Goal: Register for event/course

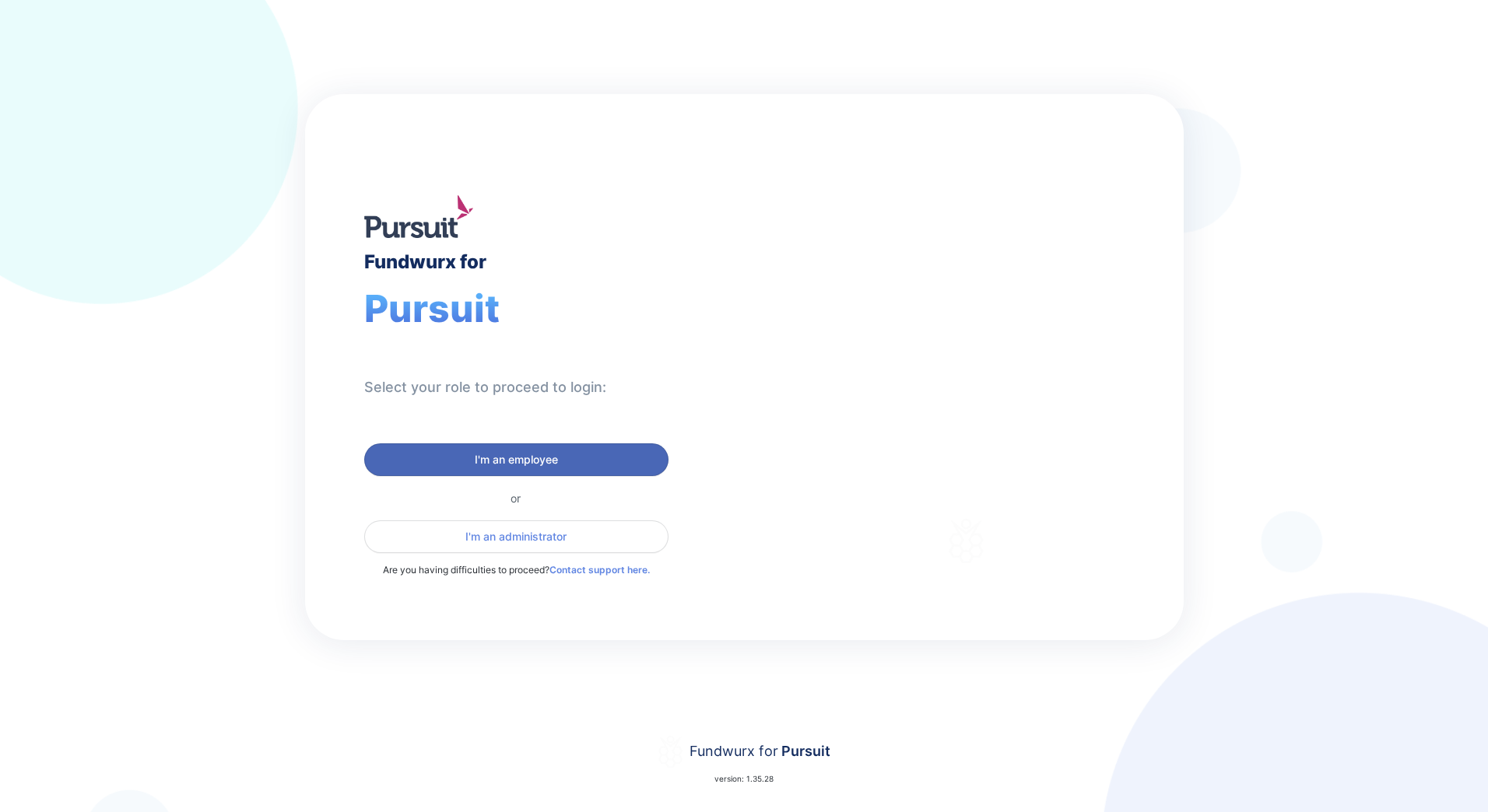
click at [541, 463] on span "I'm an employee" at bounding box center [516, 459] width 83 height 16
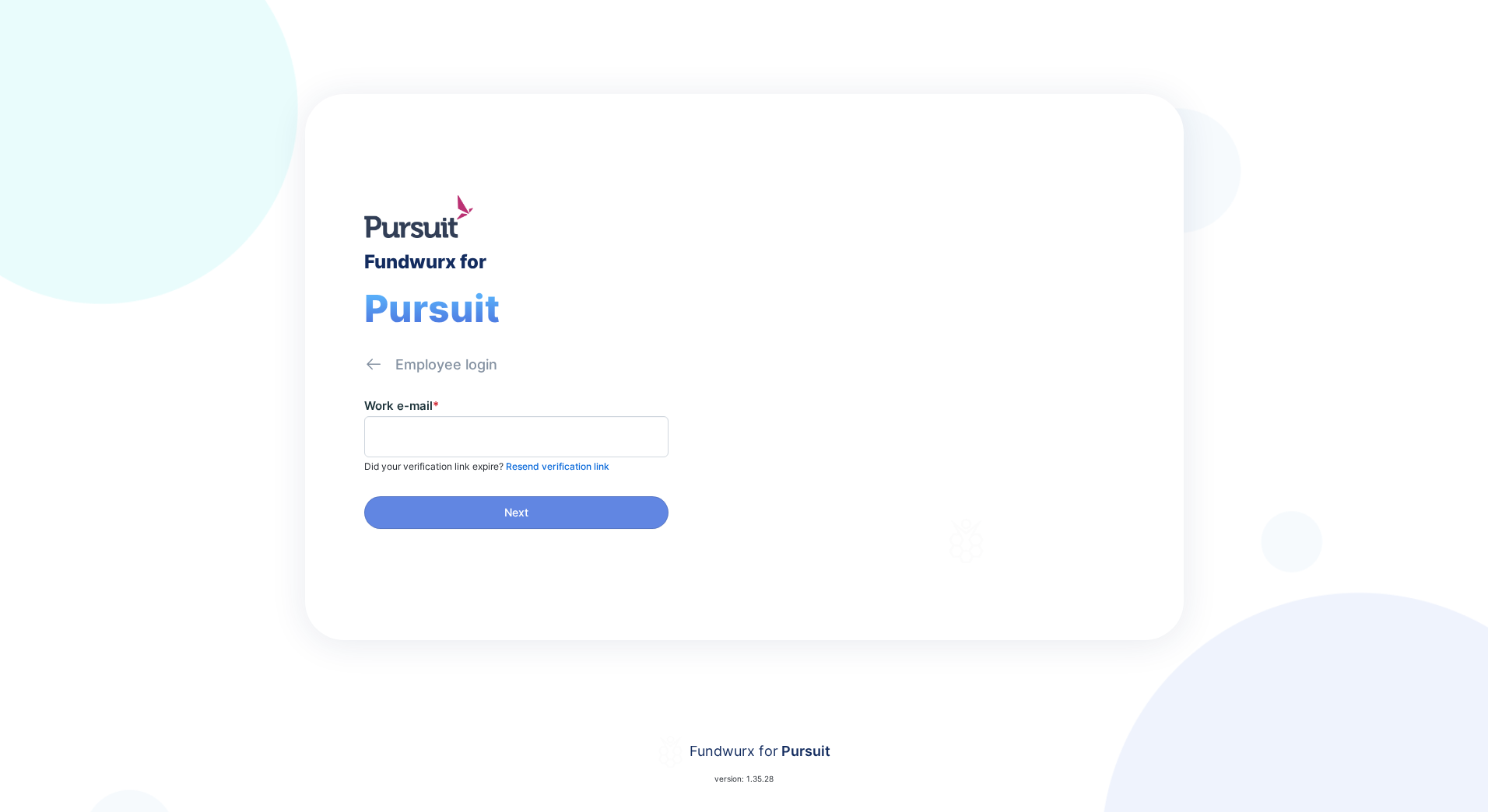
click at [479, 423] on span at bounding box center [516, 436] width 304 height 41
type input "**********"
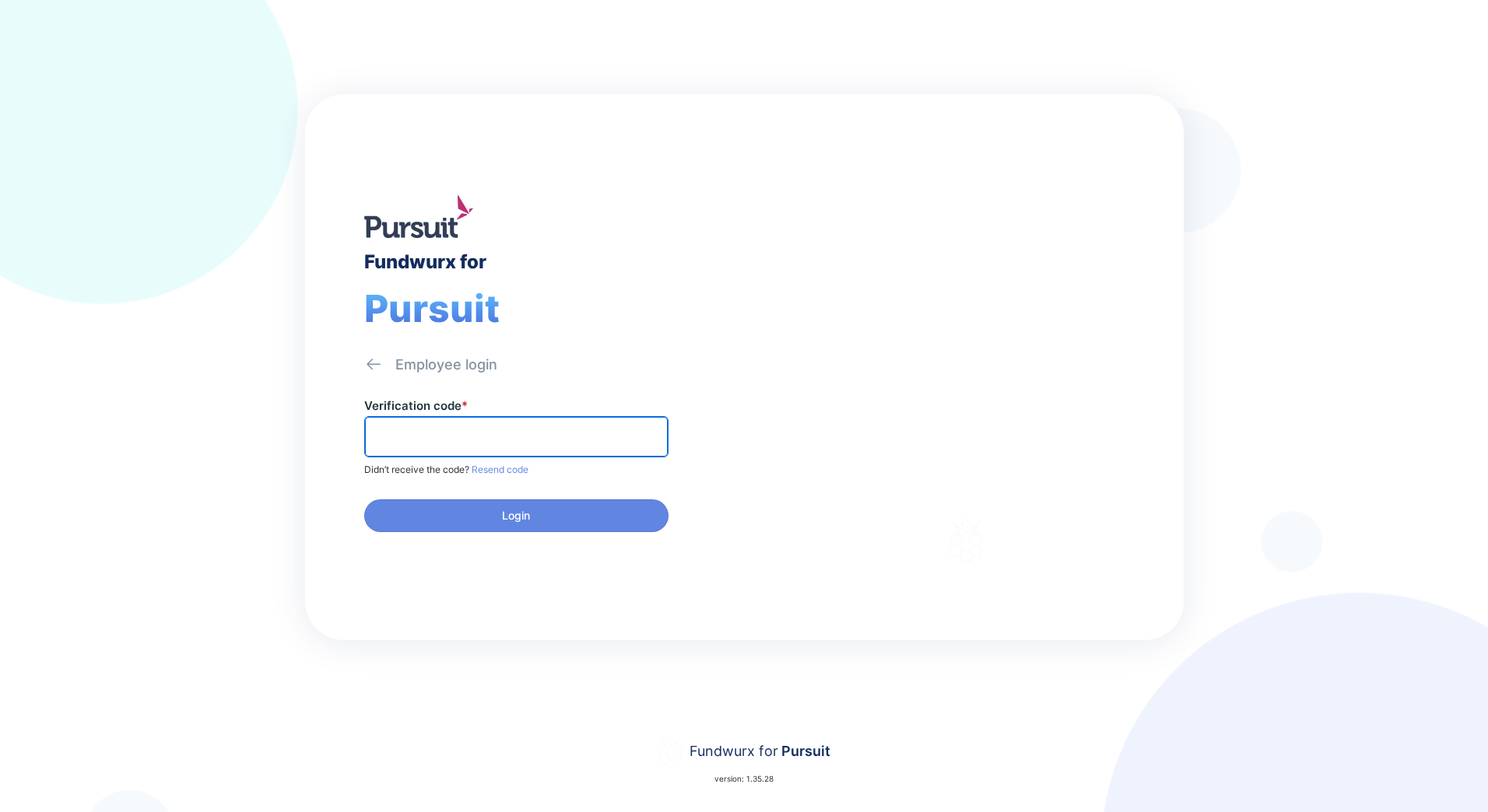
click at [453, 442] on input "text" at bounding box center [516, 436] width 290 height 24
type input "******"
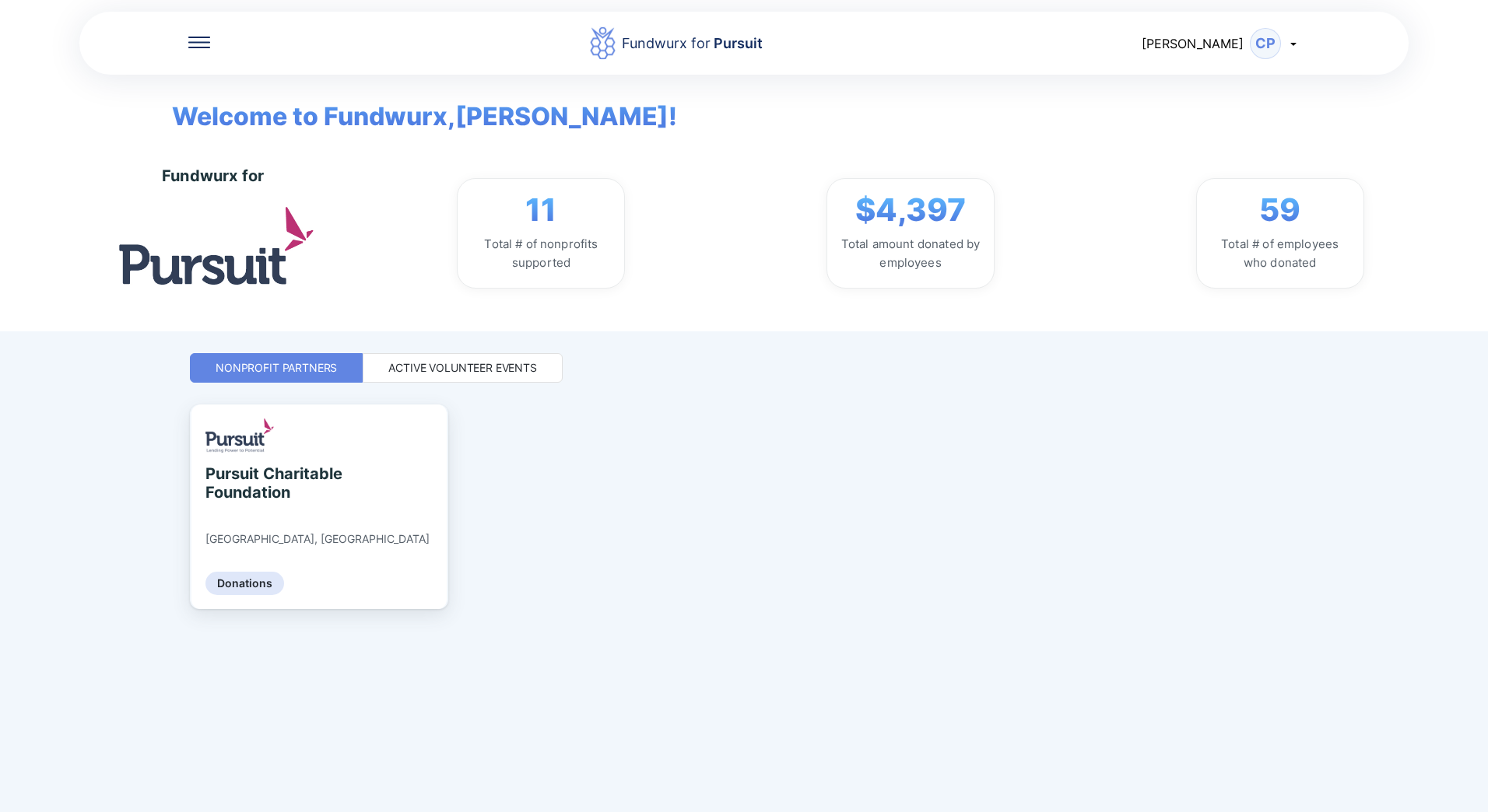
click at [214, 38] on div "Fundwurx for Pursuit" at bounding box center [675, 43] width 931 height 35
click at [193, 41] on icon at bounding box center [199, 42] width 22 height 2
click at [259, 90] on div "Home" at bounding box center [250, 92] width 35 height 16
click at [297, 92] on div "Home" at bounding box center [301, 92] width 227 height 43
click at [760, 399] on div "Home Donations Fundwurx for Pursuit [PERSON_NAME] CP Welcome to Fundwurx, [PERS…" at bounding box center [743, 406] width 1108 height 812
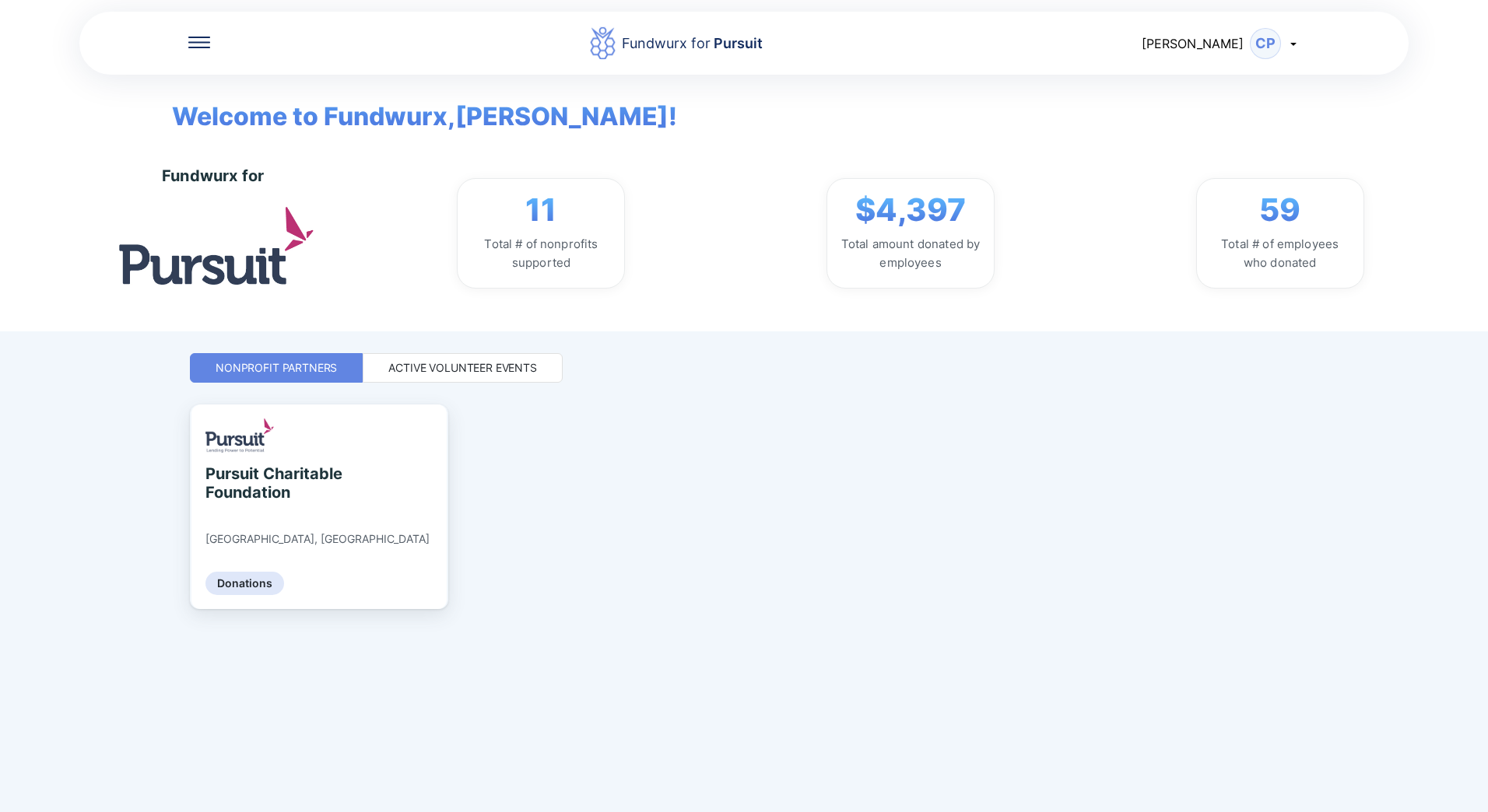
click at [480, 374] on div "Active Volunteer Events" at bounding box center [462, 367] width 148 height 16
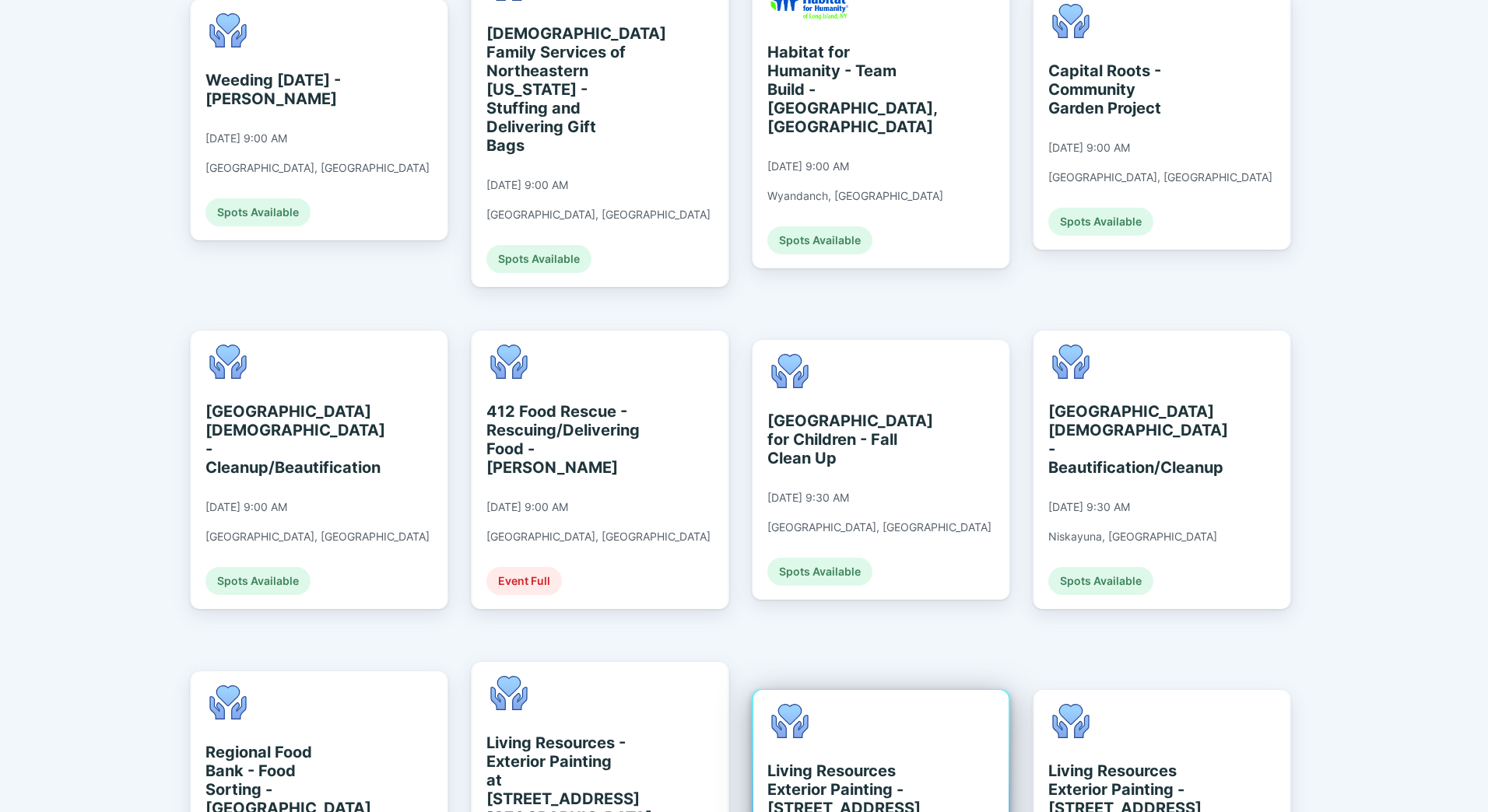
scroll to position [450, 0]
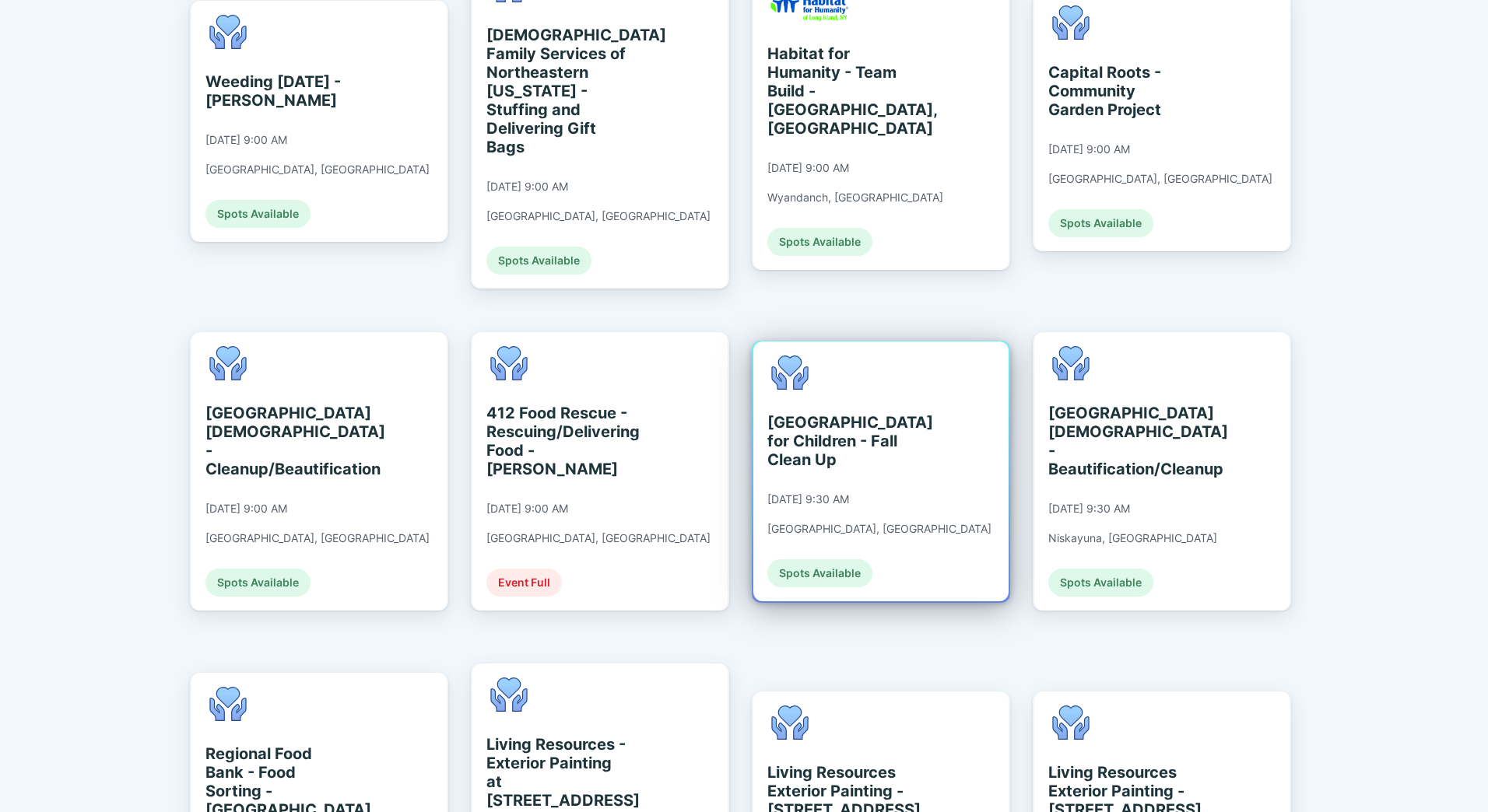
click at [911, 439] on div "[GEOGRAPHIC_DATA] for Children - Fall Clean Up [DATE] 9:30 AM [GEOGRAPHIC_DATA]…" at bounding box center [880, 471] width 255 height 260
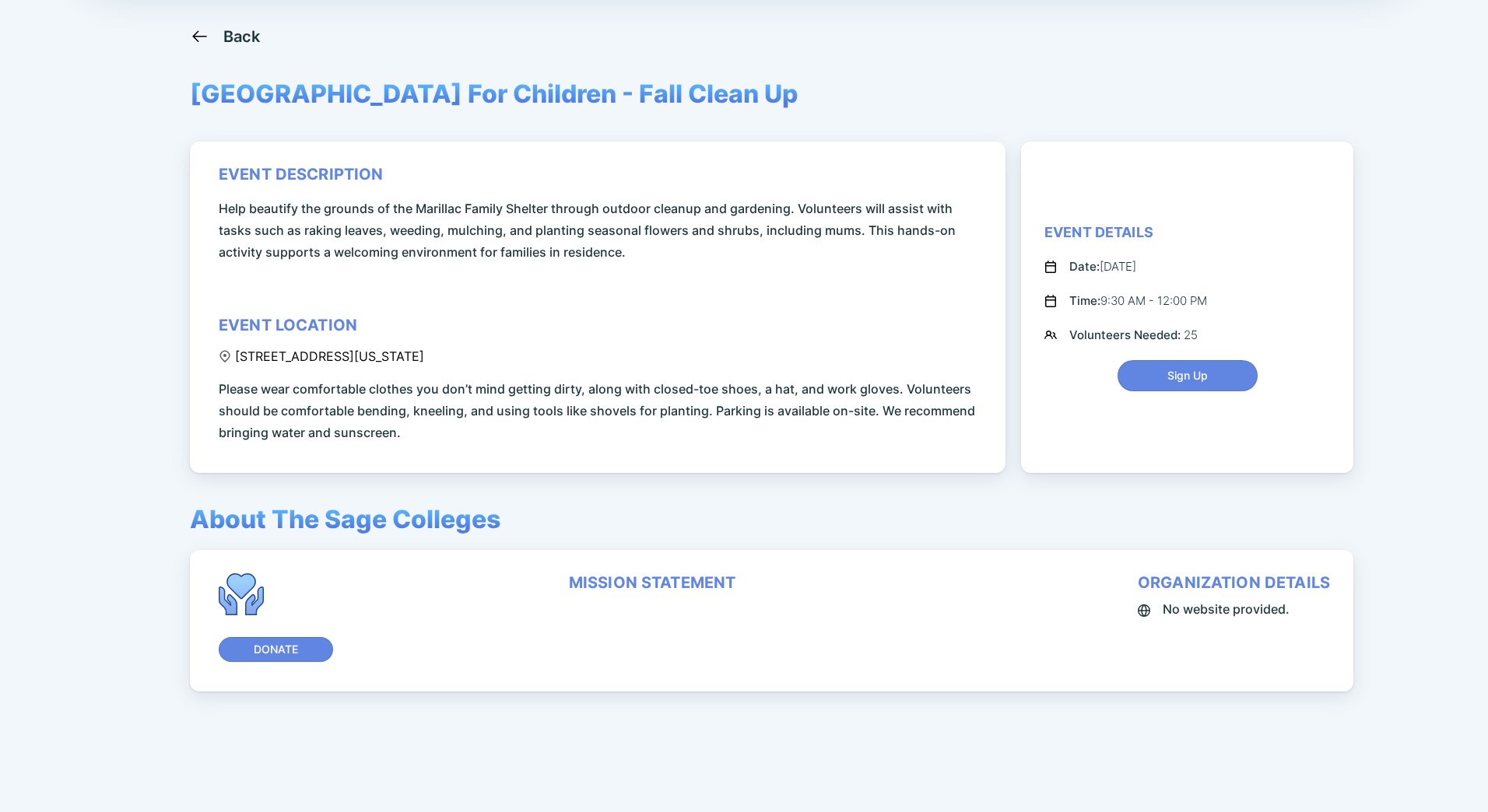
scroll to position [86, 0]
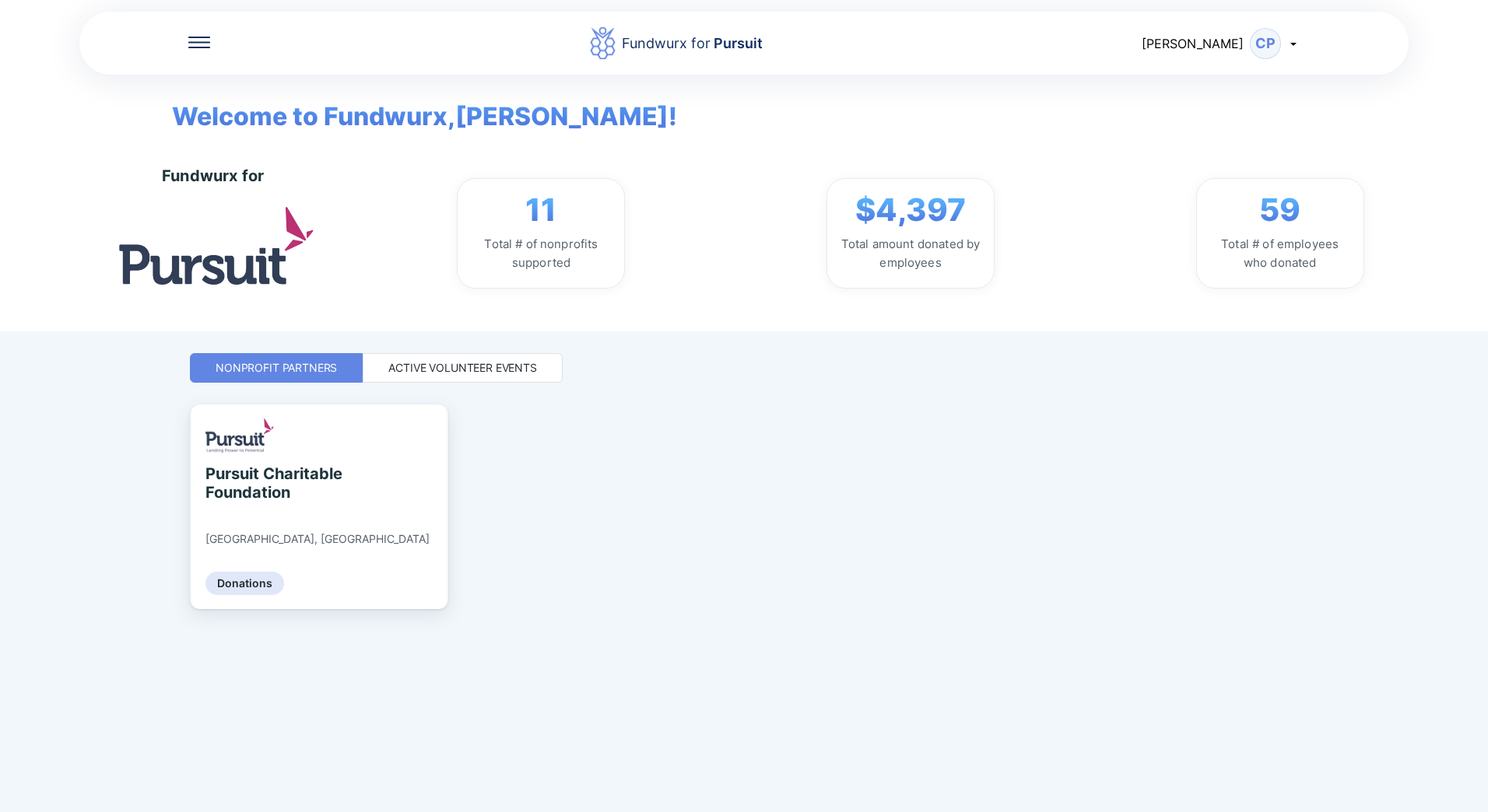
click at [482, 369] on div "Active Volunteer Events" at bounding box center [462, 367] width 148 height 16
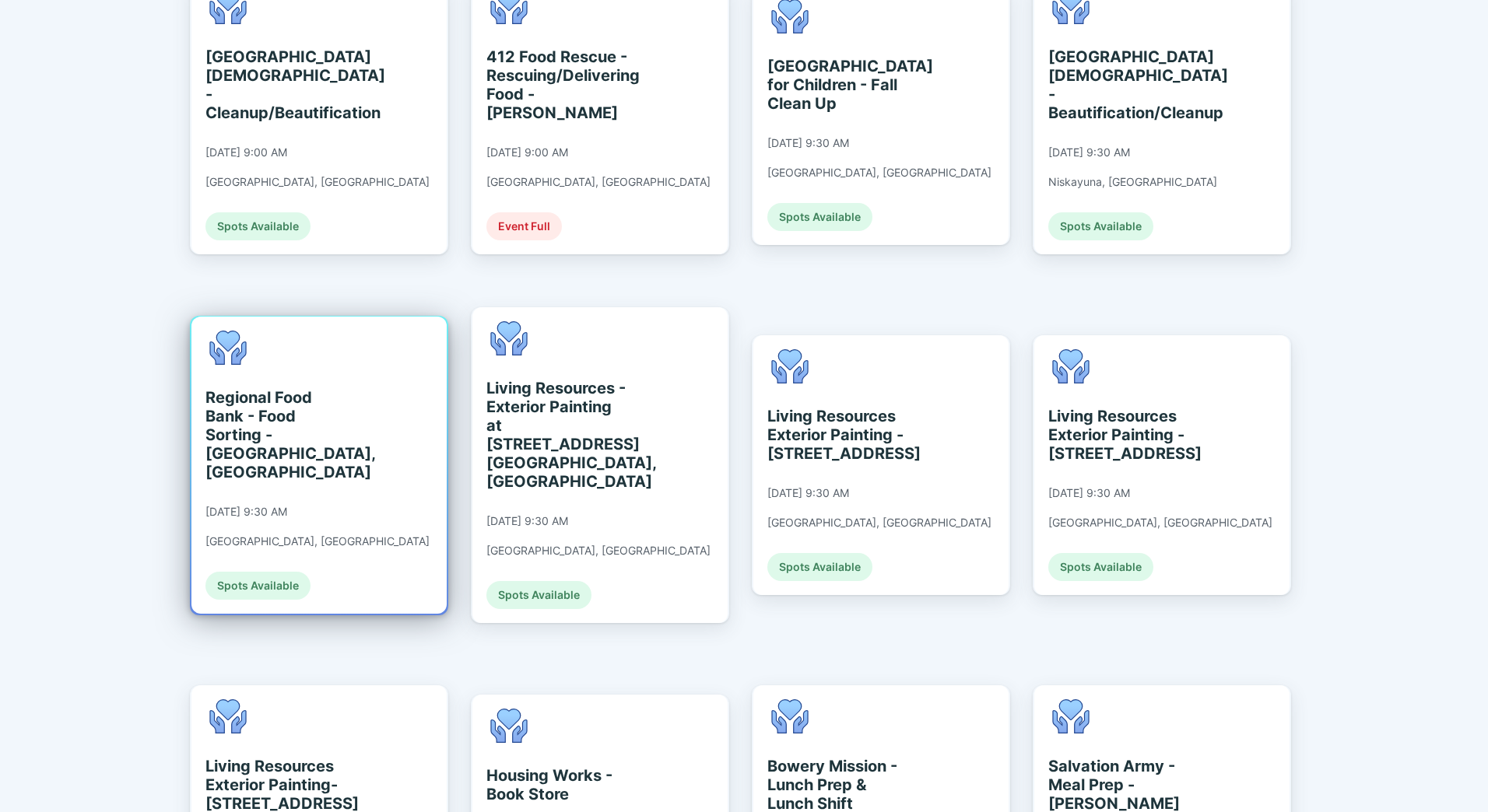
scroll to position [806, 0]
click at [305, 422] on div "Regional Food Bank - Food Sorting - [GEOGRAPHIC_DATA], [GEOGRAPHIC_DATA]" at bounding box center [276, 435] width 143 height 93
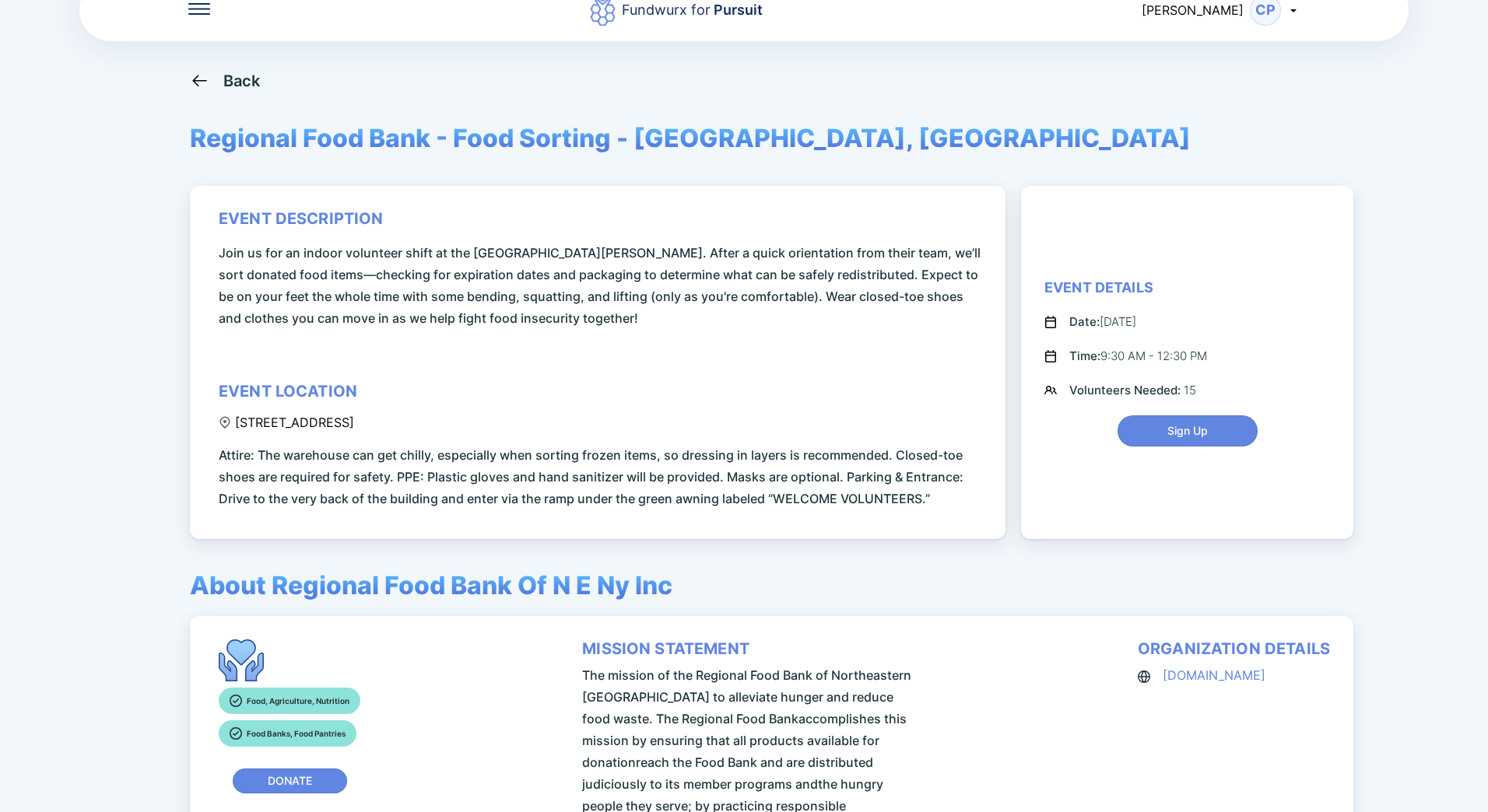
scroll to position [32, 0]
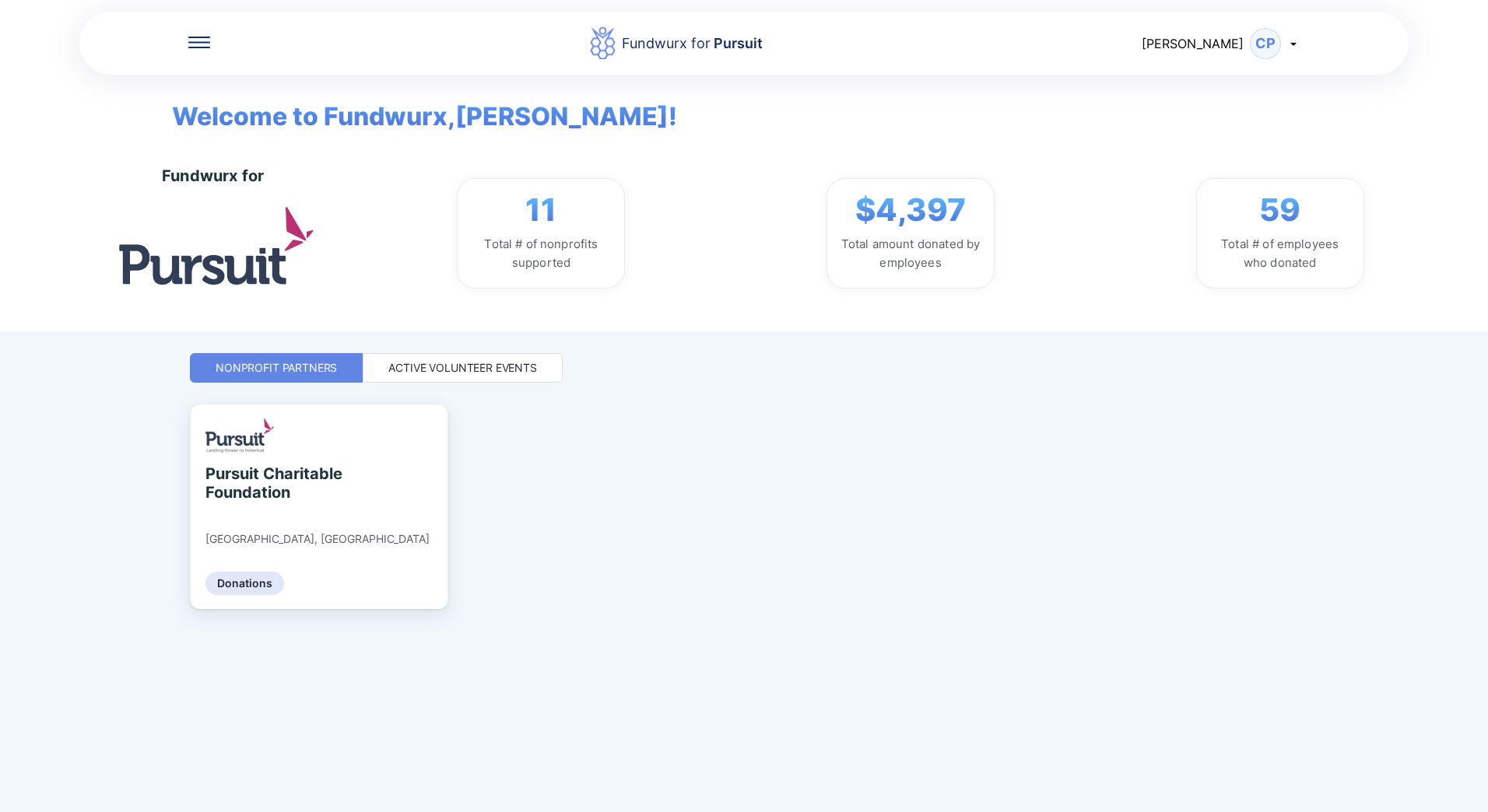
click at [472, 371] on div "Active Volunteer Events" at bounding box center [462, 367] width 148 height 16
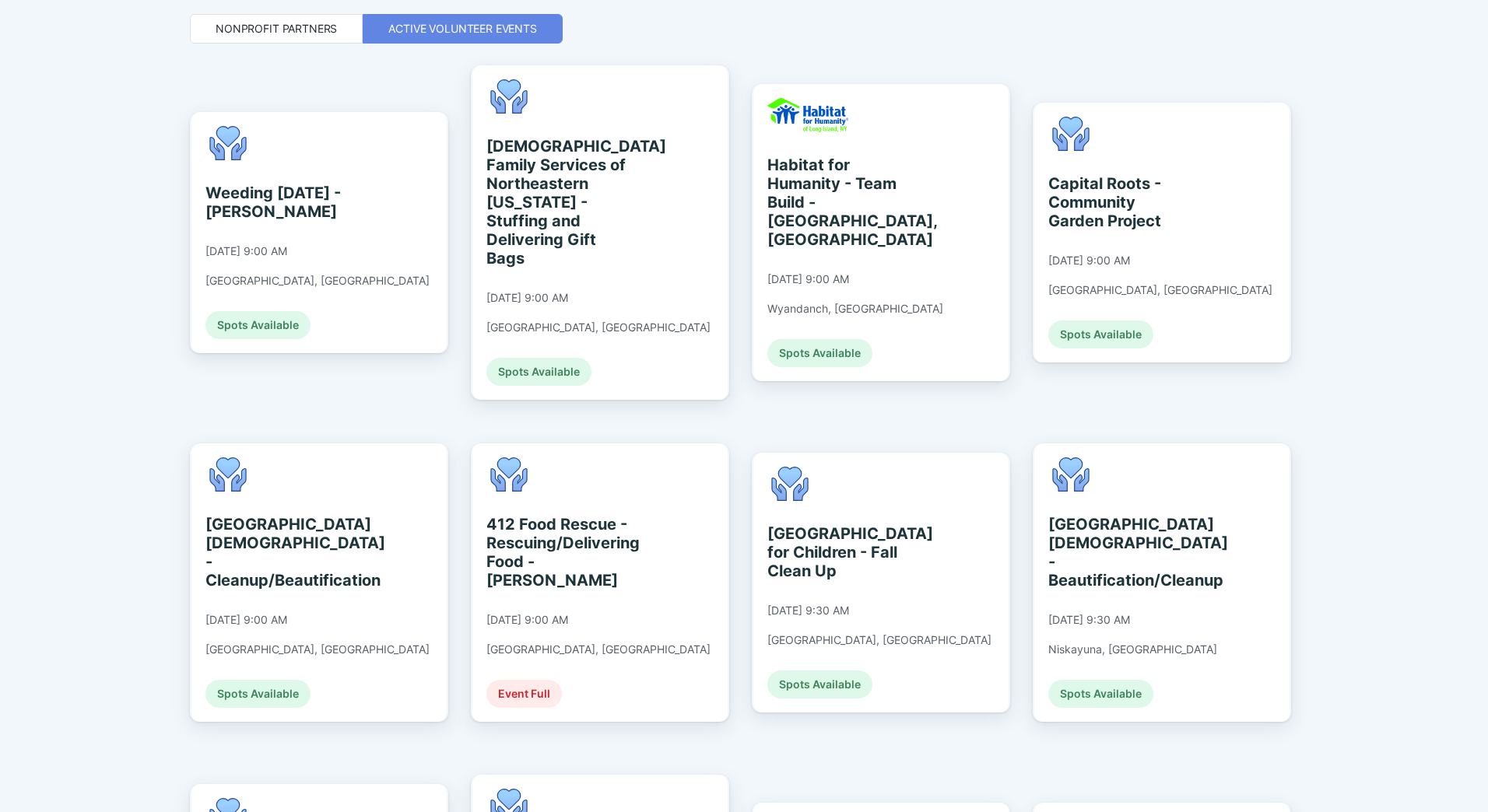
scroll to position [339, 0]
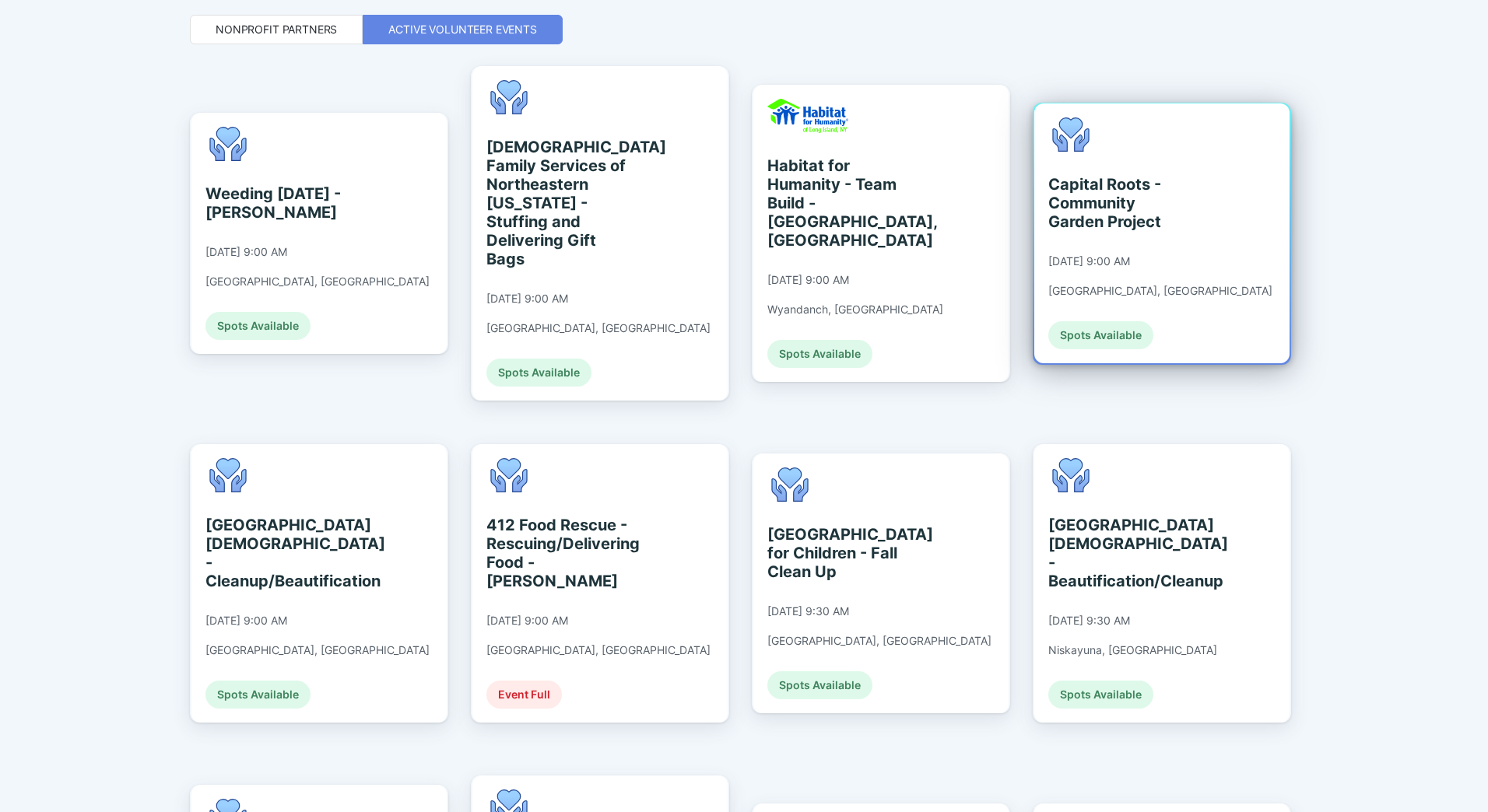
click at [1118, 154] on div "Capital Roots - Community Garden Project [DATE] 9:00 AM [GEOGRAPHIC_DATA], [GEO…" at bounding box center [1159, 234] width 224 height 232
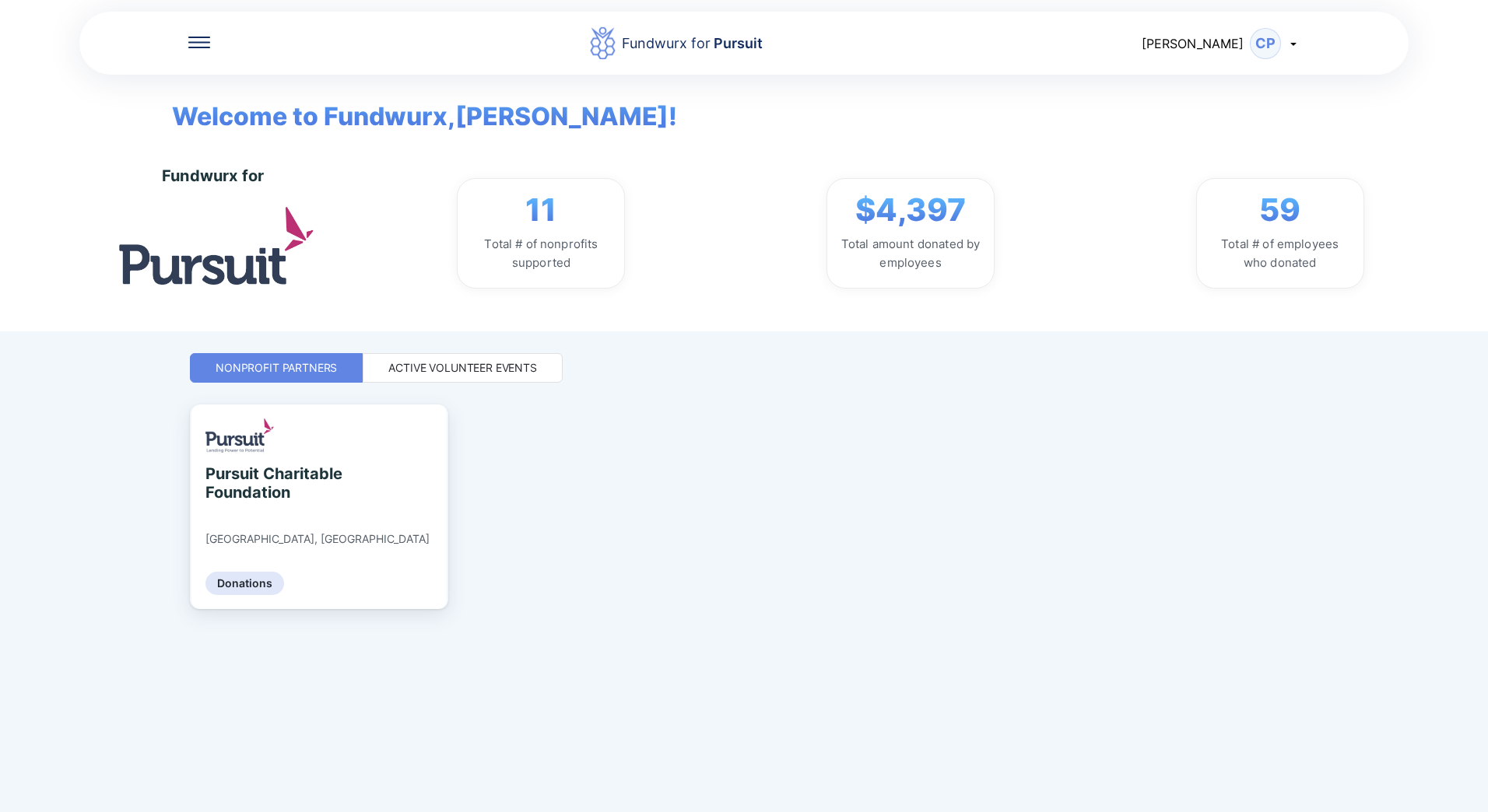
click at [451, 358] on div "Active Volunteer Events" at bounding box center [462, 368] width 200 height 29
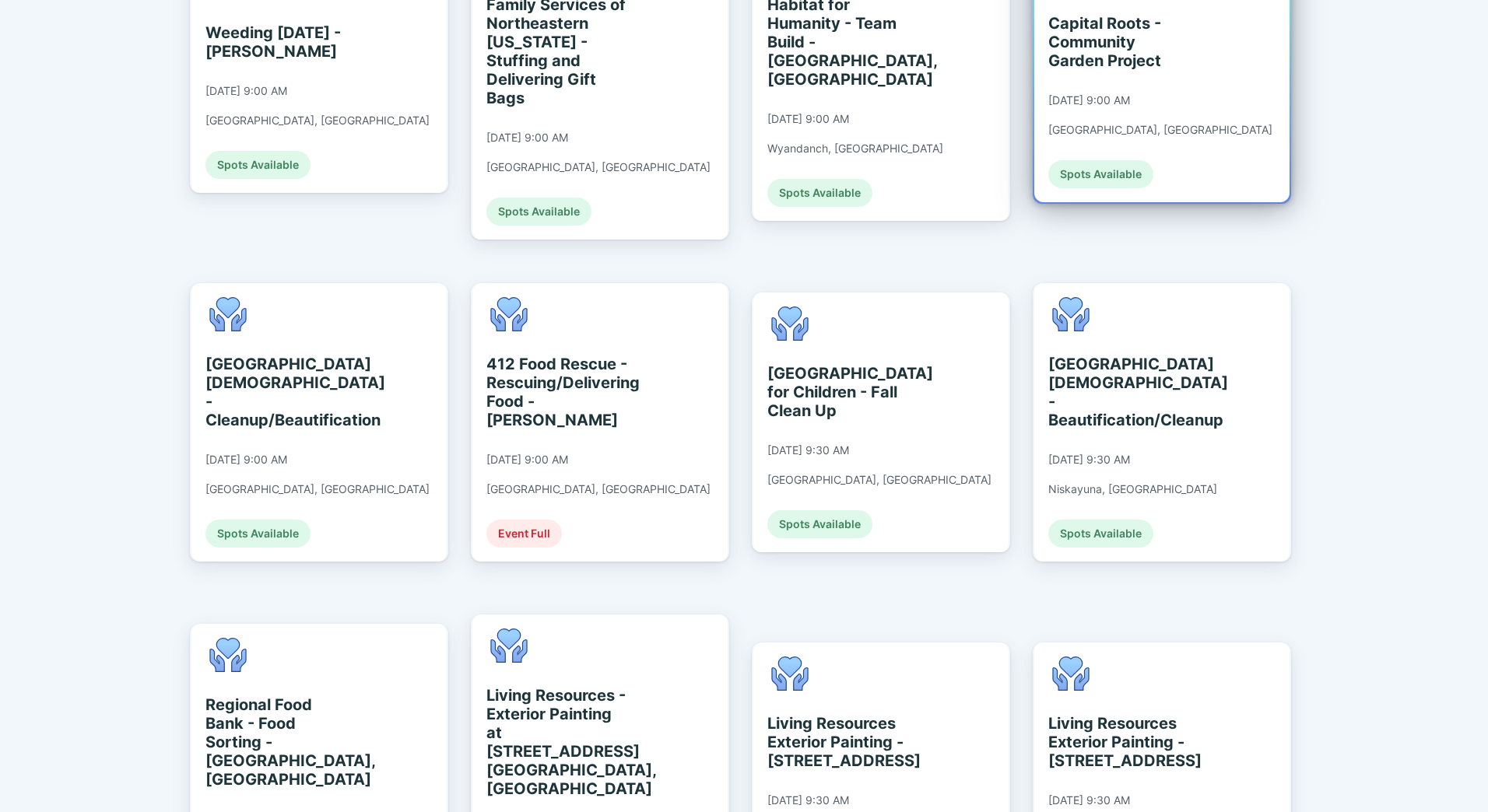
scroll to position [500, 0]
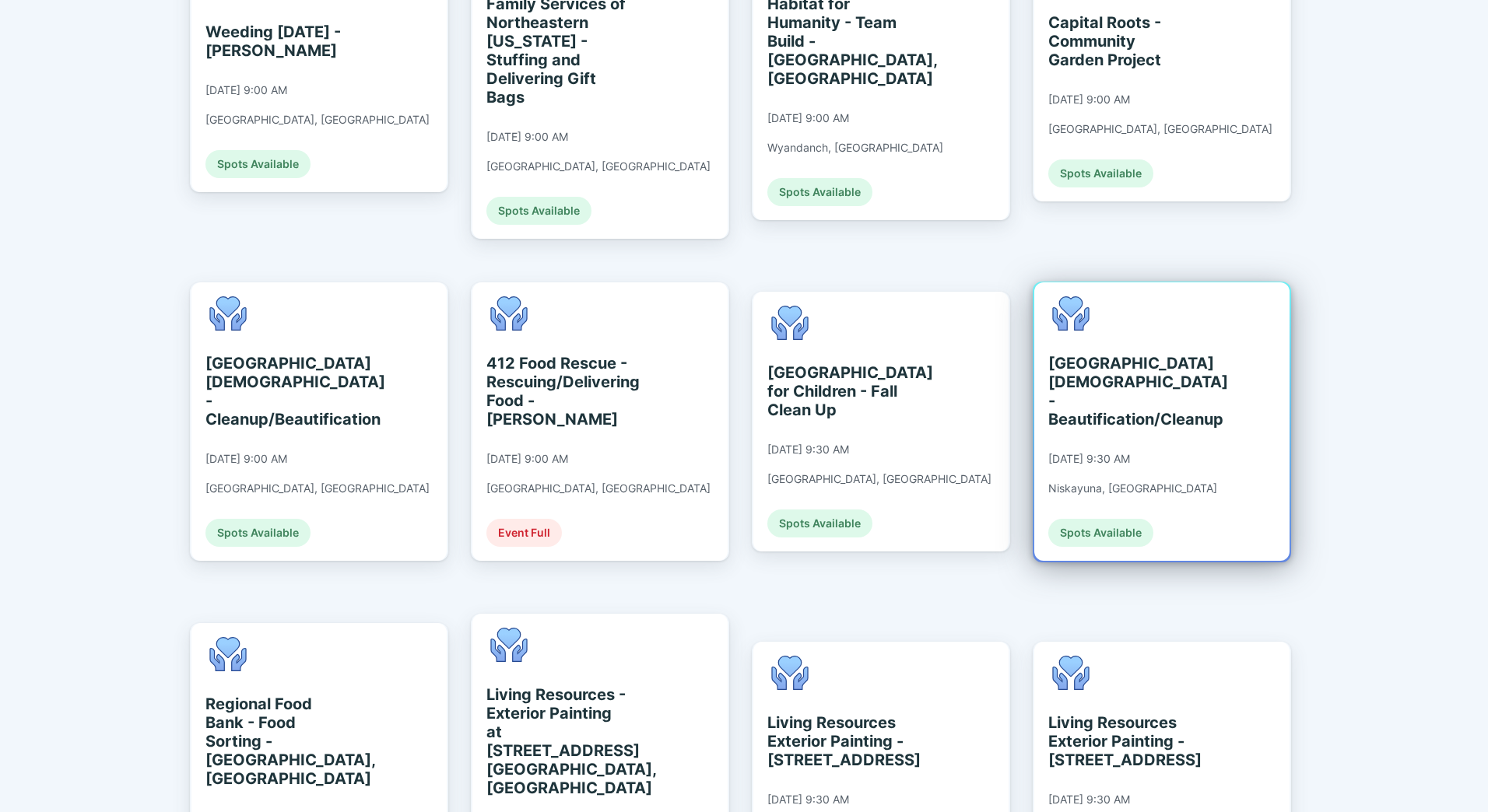
click at [1174, 403] on div "[GEOGRAPHIC_DATA][DEMOGRAPHIC_DATA] - Beautification/Cleanup" at bounding box center [1119, 390] width 143 height 75
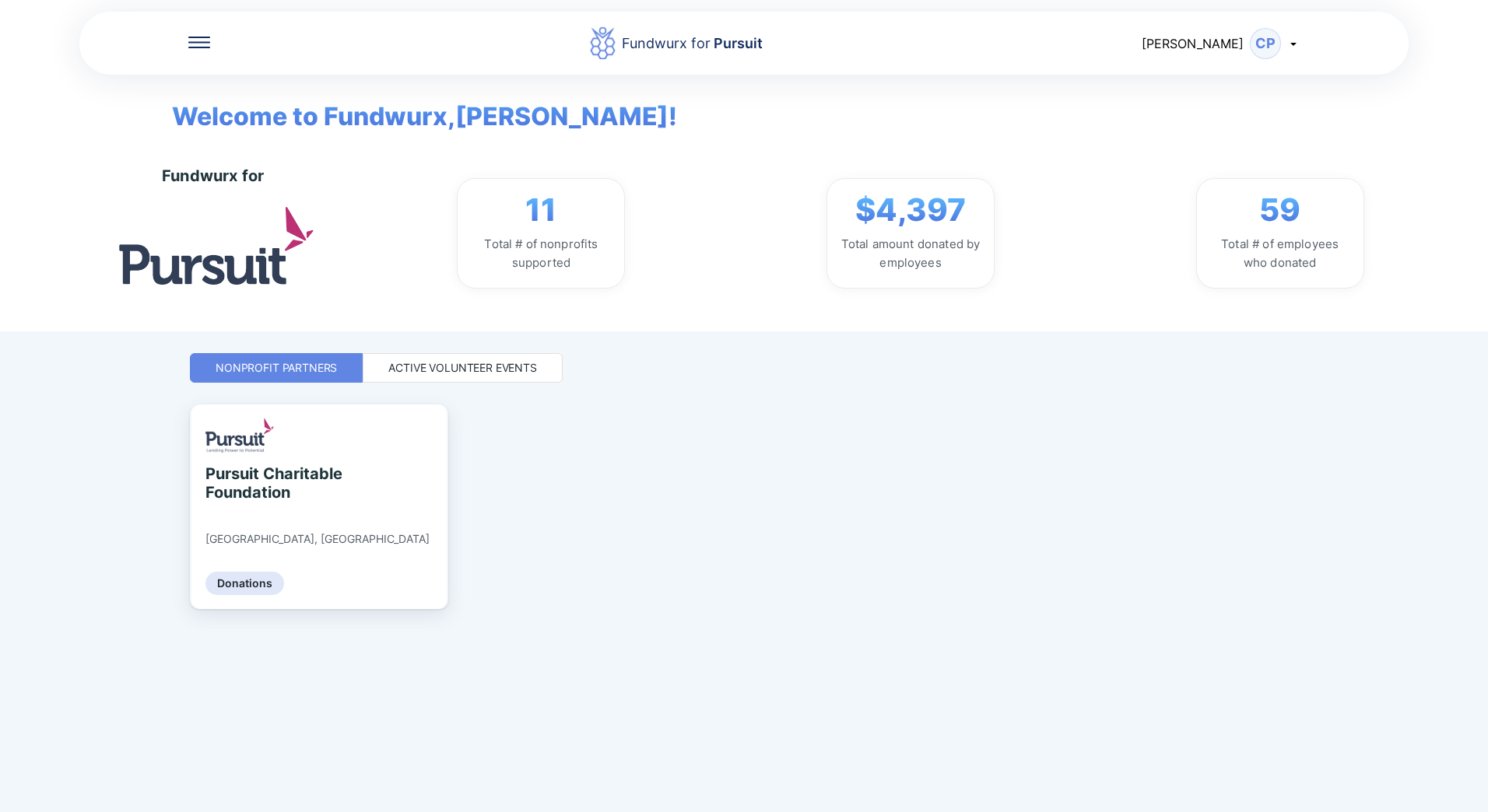
click at [475, 361] on div "Active Volunteer Events" at bounding box center [462, 367] width 148 height 16
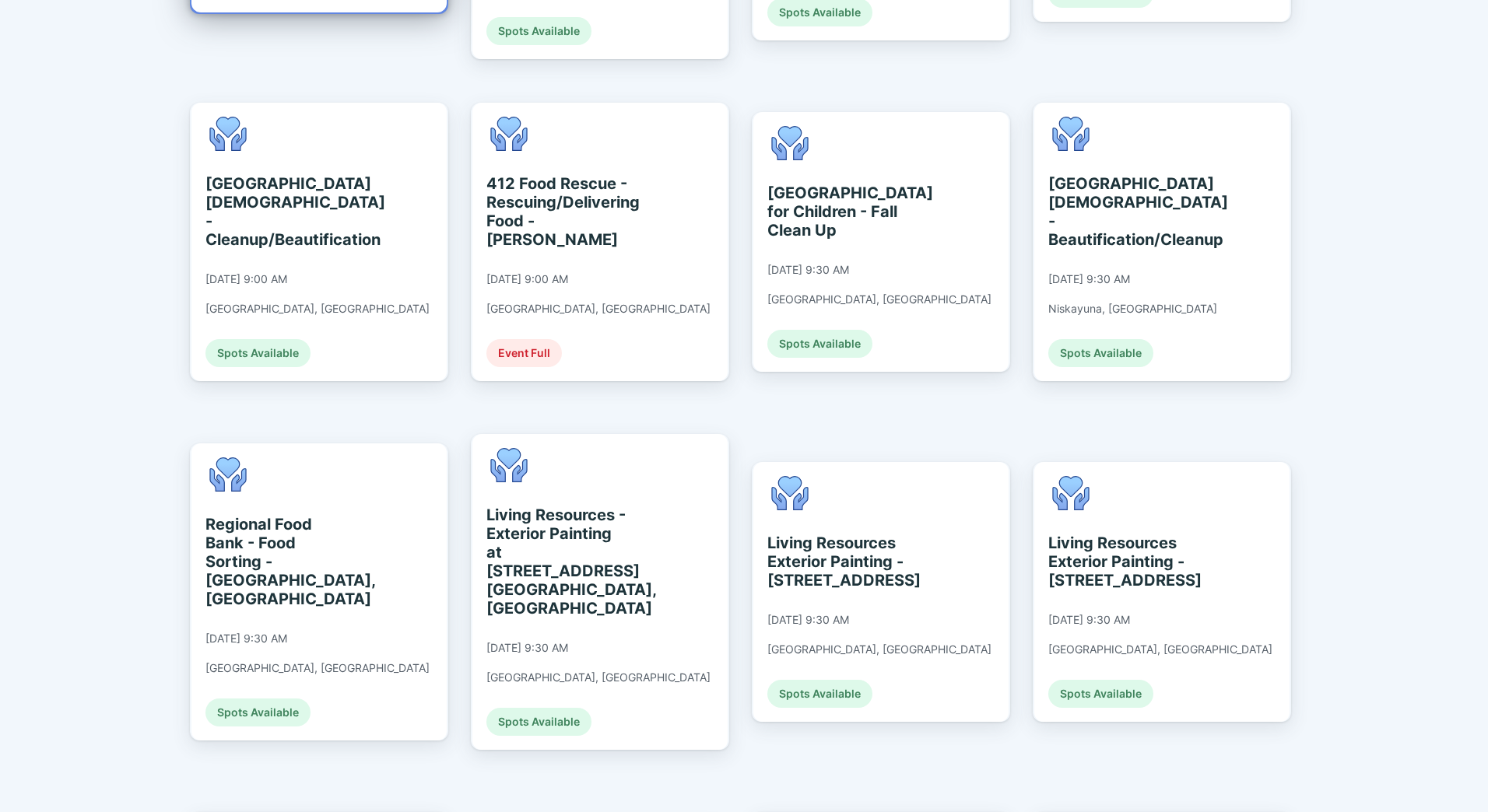
scroll to position [679, 0]
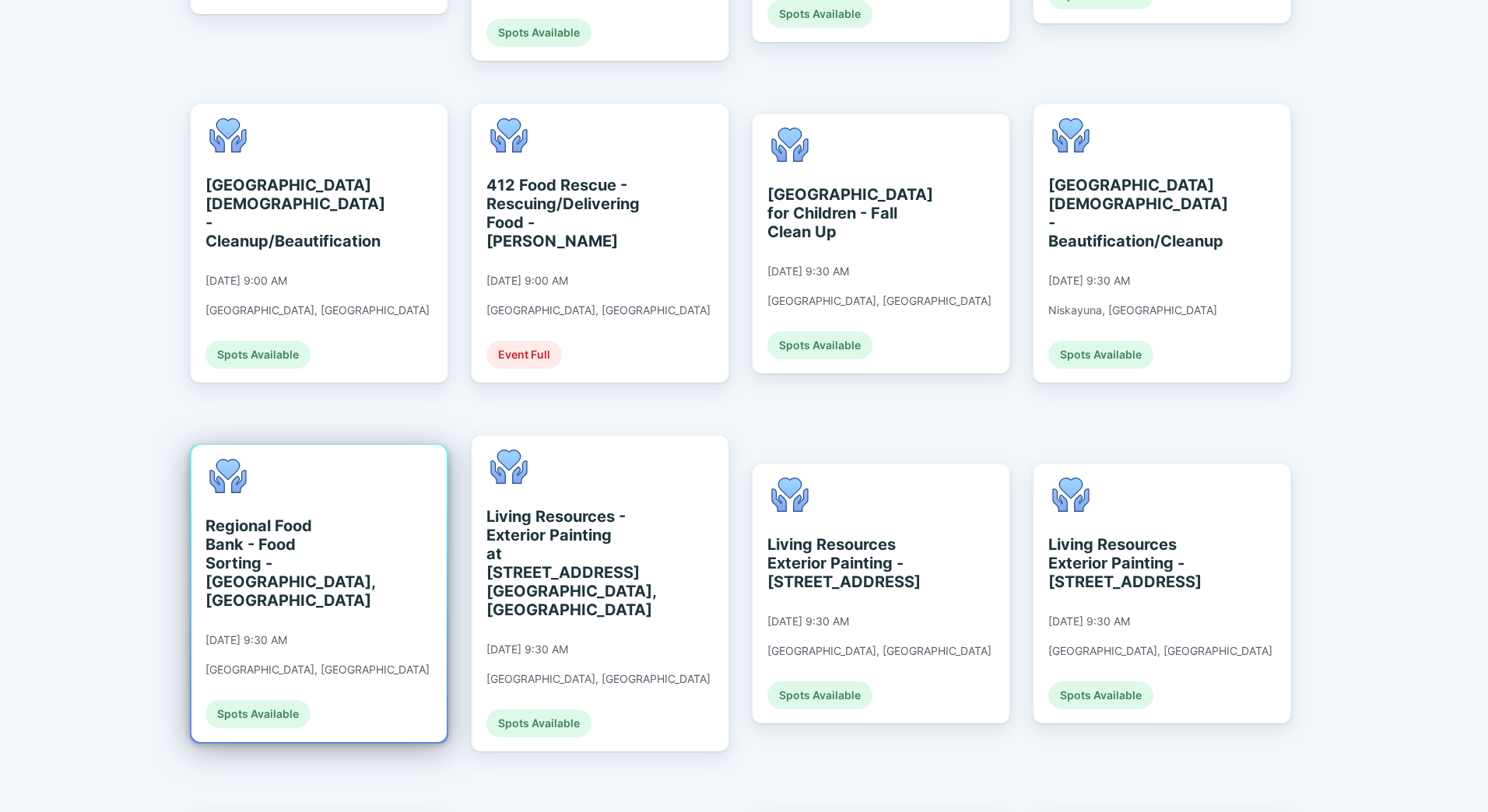
click at [335, 574] on div "Regional Food Bank - Food Sorting - [GEOGRAPHIC_DATA], [GEOGRAPHIC_DATA] [DATE]…" at bounding box center [317, 594] width 224 height 269
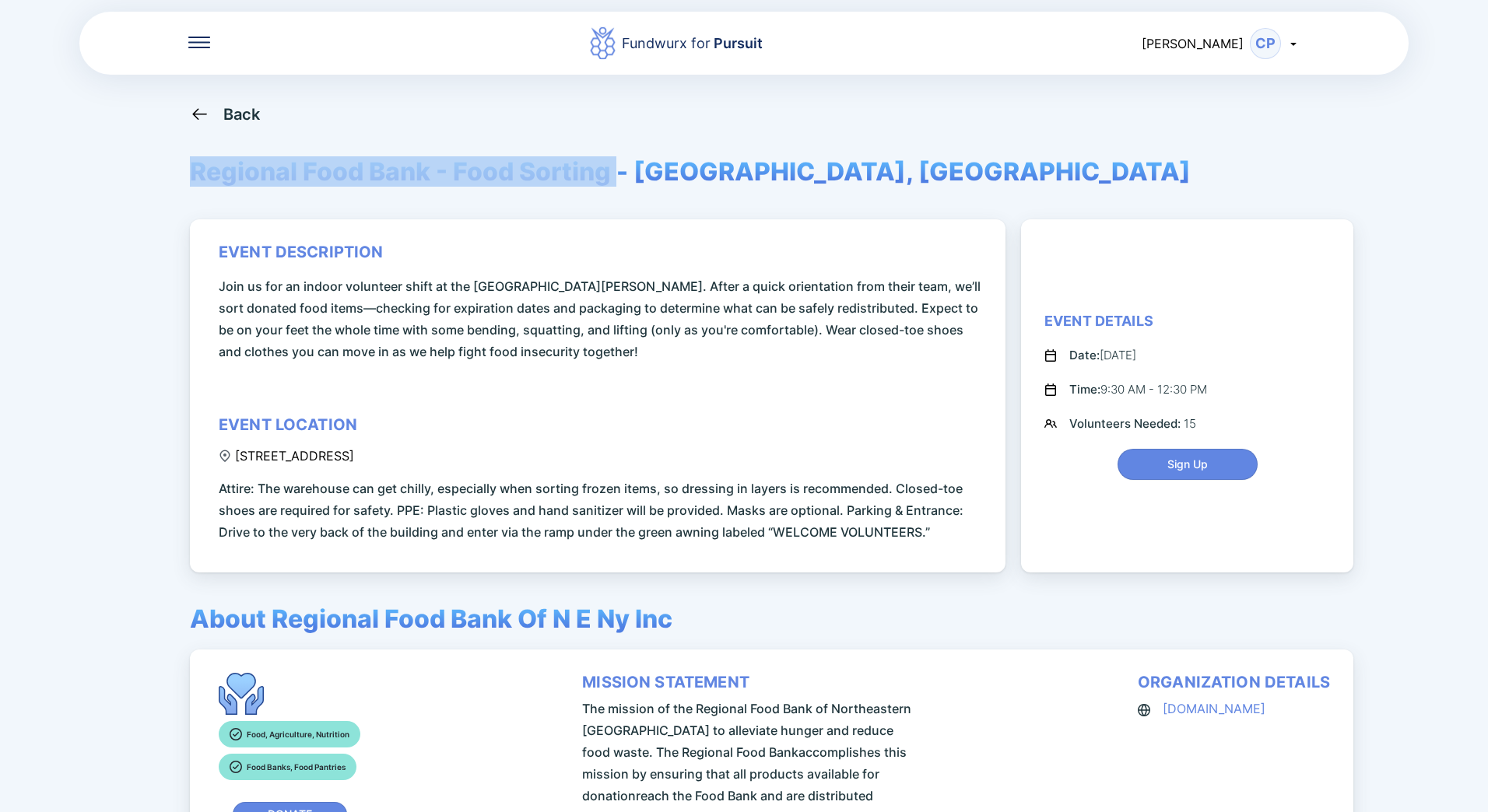
drag, startPoint x: 613, startPoint y: 173, endPoint x: 178, endPoint y: 173, distance: 435.0
click at [178, 173] on div "Fundwurx for Pursuit [PERSON_NAME] CP Back Regional Food Bank - Food Sorting - …" at bounding box center [744, 406] width 1488 height 812
copy span "Regional Food Bank - Food Sorting"
click at [1198, 464] on span "Sign Up" at bounding box center [1187, 464] width 41 height 16
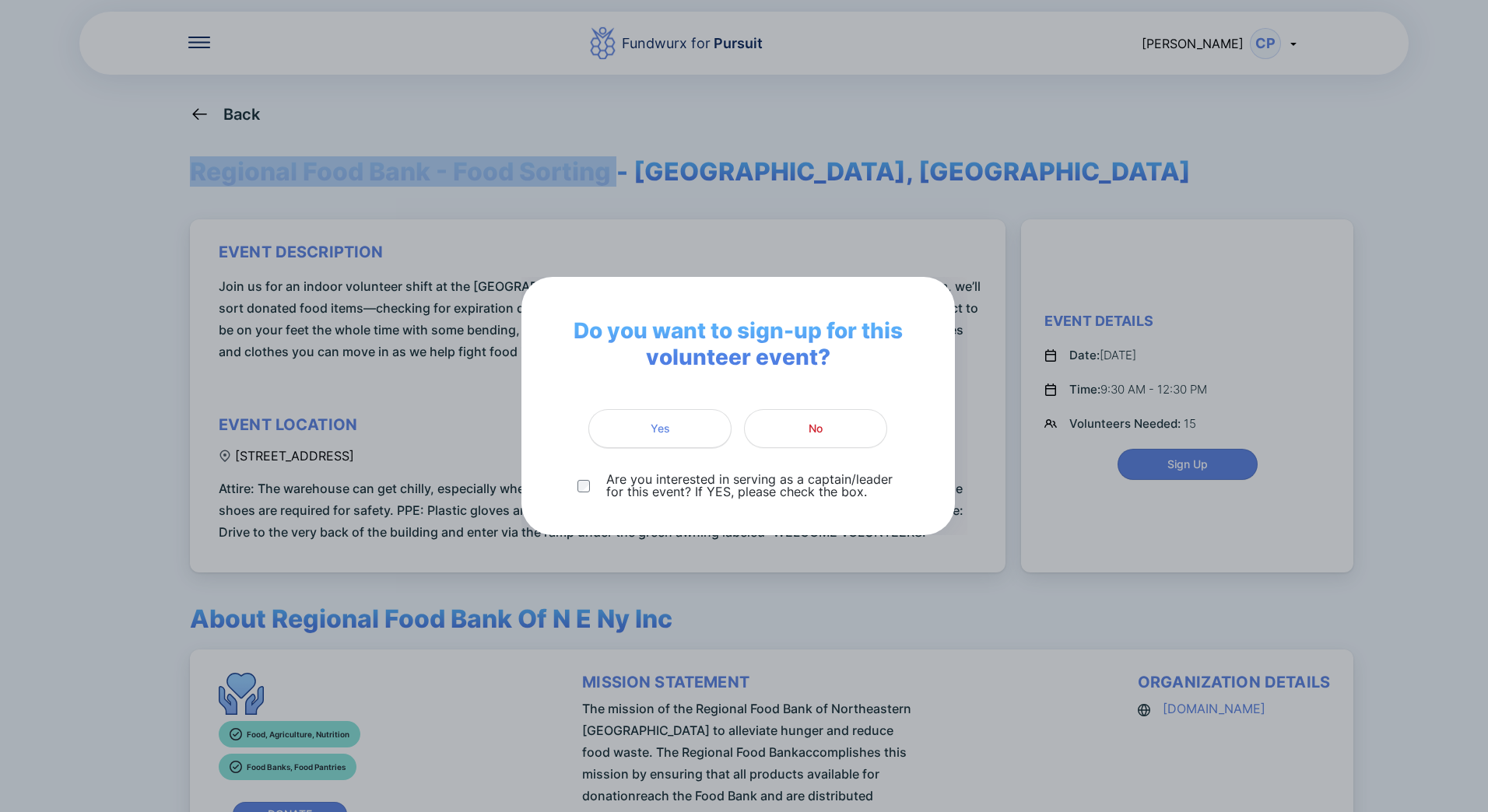
click at [654, 432] on span "Yes" at bounding box center [659, 428] width 19 height 16
